Goal: Transaction & Acquisition: Purchase product/service

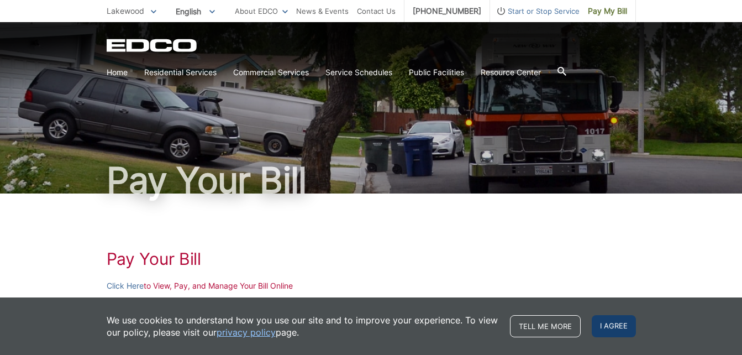
click at [610, 321] on span "I agree" at bounding box center [614, 326] width 44 height 22
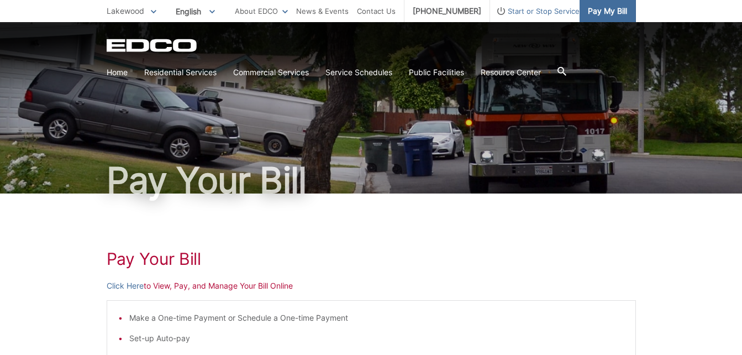
click at [603, 9] on span "Pay My Bill" at bounding box center [607, 11] width 39 height 12
click at [127, 285] on link "Click Here" at bounding box center [125, 286] width 37 height 12
click at [121, 288] on link "Click Here" at bounding box center [125, 286] width 37 height 12
click at [129, 287] on link "Click Here" at bounding box center [125, 286] width 37 height 12
